Goal: Entertainment & Leisure: Consume media (video, audio)

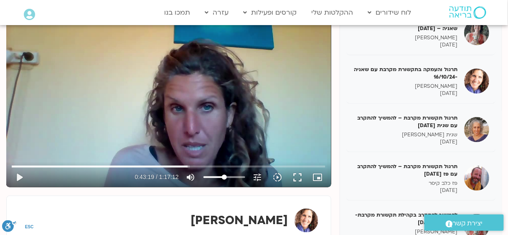
scroll to position [112, 0]
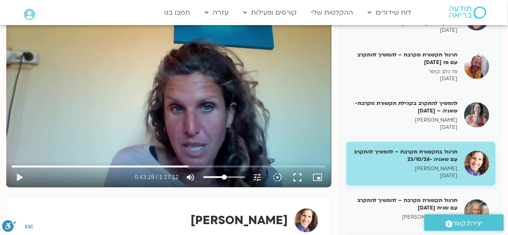
click at [195, 116] on div "Skip Ad 1:09:59 play_arrow 0:43:19 / 1:17:12 volume_up Mute tune Resolution Aut…" at bounding box center [168, 95] width 325 height 183
click at [182, 165] on input "Seek" at bounding box center [169, 166] width 314 height 5
click at [302, 178] on button "fullscreen" at bounding box center [298, 177] width 20 height 20
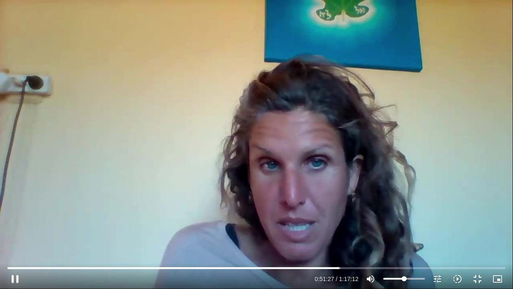
type input "3087.855373"
type input "75.6022727272727"
click at [414, 235] on input "Volume" at bounding box center [405, 278] width 42 height 5
type input "3089.089895"
type input "94.875"
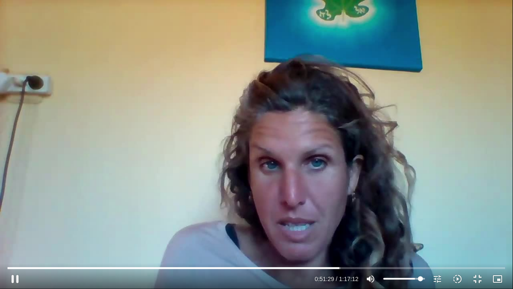
type input "3089.117315"
type input "95.5965909090909"
type input "3089.137241"
type input "95.9659090909091"
type input "3089.152866"
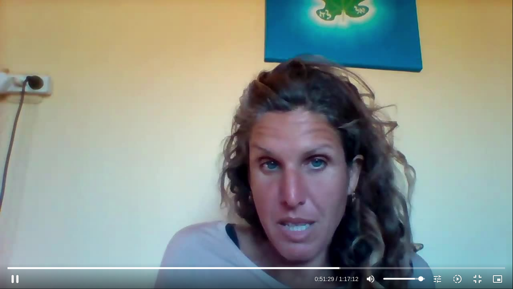
type input "96.6931818181818"
type input "3089.171593"
type input "97.4204545454546"
type input "3089.212631"
type input "100"
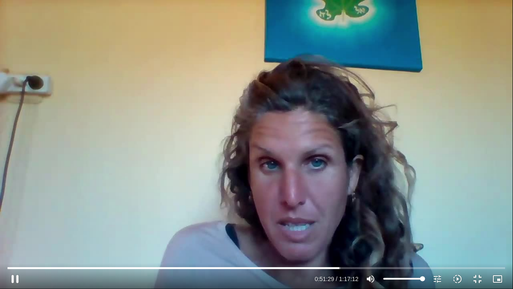
type input "3089.832191"
drag, startPoint x: 421, startPoint y: 279, endPoint x: 429, endPoint y: 279, distance: 7.9
type input "100"
click at [426, 235] on input "Volume" at bounding box center [405, 278] width 42 height 5
type input "3090.642834"
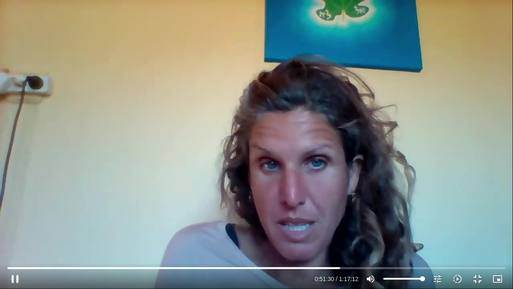
type input "90.1477272727273"
click at [419, 235] on input "Volume" at bounding box center [405, 278] width 42 height 5
type input "3091.625368"
type input "81.7840909090909"
type input "3091.753965"
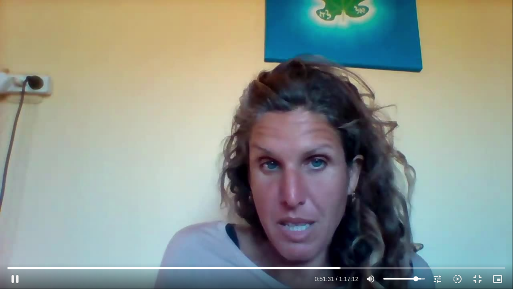
type input "81.7840909090909"
click at [416, 235] on input "Volume" at bounding box center [405, 278] width 42 height 5
click at [380, 174] on div "Skip Ad 1:14:55 pause 0:51:32 / 1:17:12 volume_up Mute tune Resolution Auto 720…" at bounding box center [256, 144] width 513 height 289
type input "3092.733142"
